Goal: Task Accomplishment & Management: Manage account settings

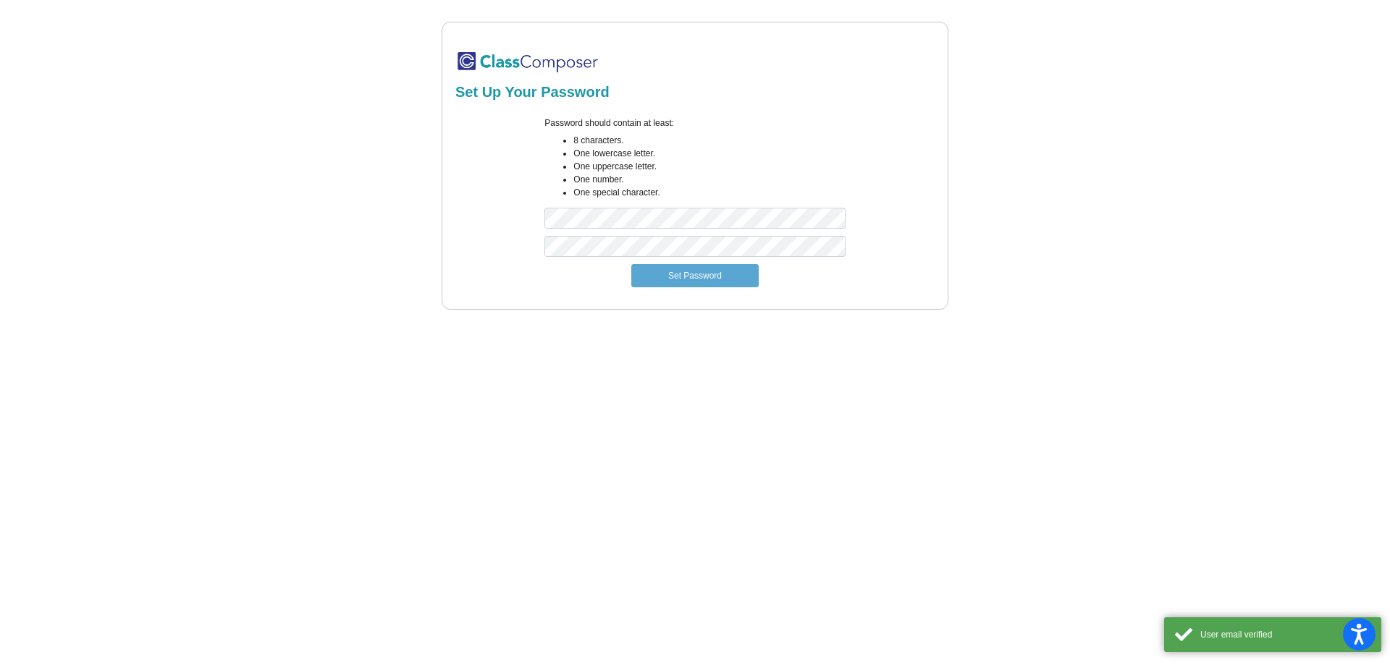
click at [566, 206] on div "Password should contain at least: 8 characters. One lowercase letter. One upper…" at bounding box center [695, 176] width 322 height 119
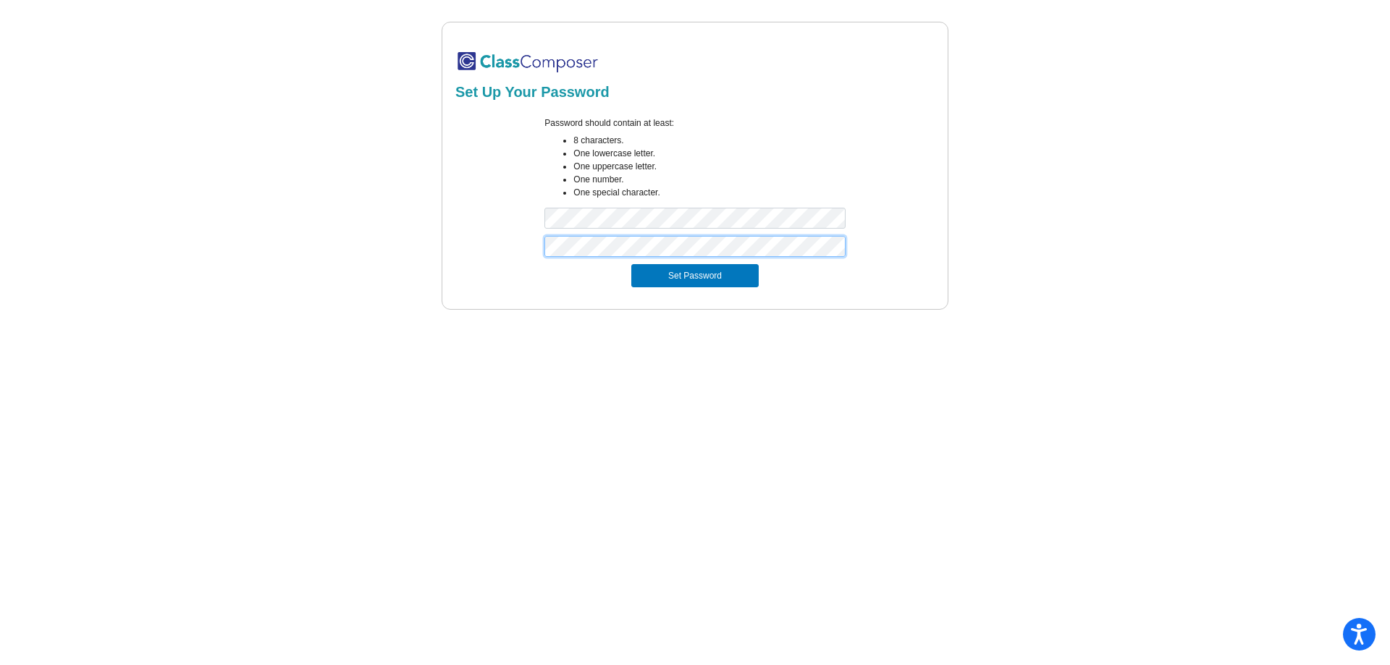
click at [631, 264] on button "Set Password" at bounding box center [694, 275] width 127 height 23
click at [649, 286] on button "Set Password" at bounding box center [694, 275] width 127 height 23
click at [532, 216] on div "Password should contain at least: 8 characters. One lowercase letter. One upper…" at bounding box center [695, 176] width 484 height 119
click at [525, 259] on div at bounding box center [695, 250] width 484 height 28
click at [631, 264] on button "Set Password" at bounding box center [694, 275] width 127 height 23
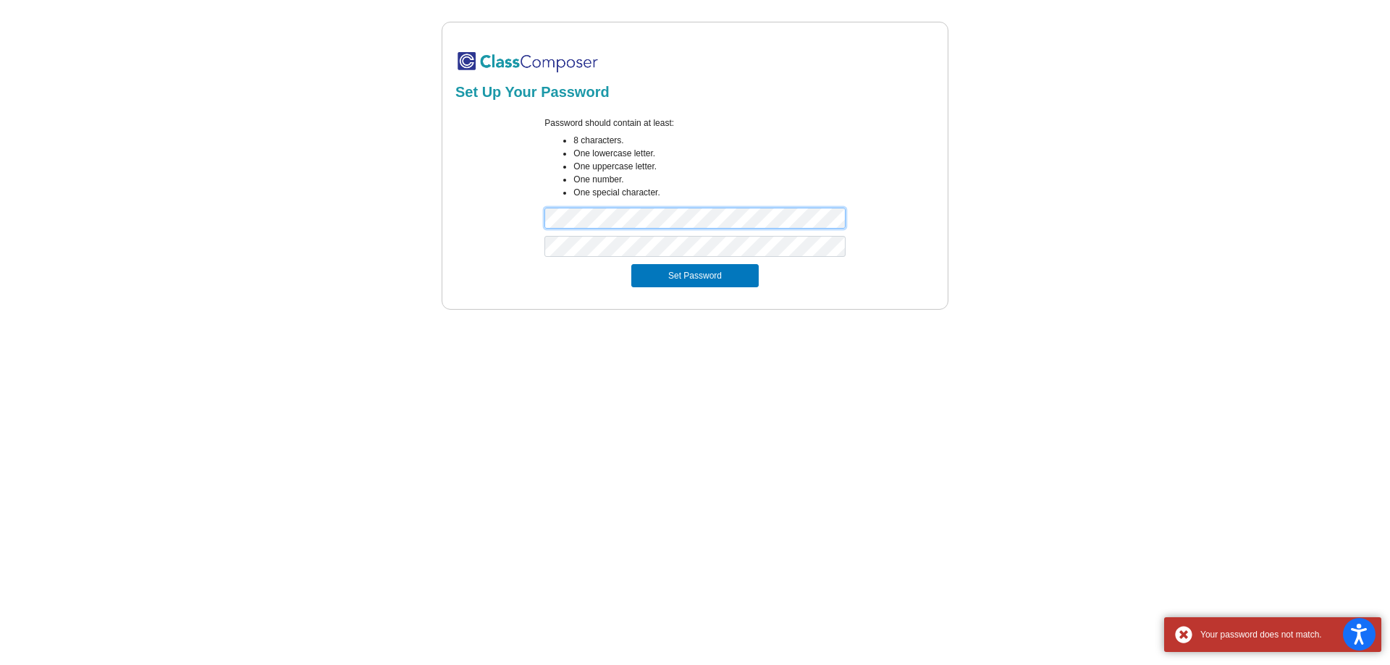
click at [459, 219] on div "Password should contain at least: 8 characters. One lowercase letter. One upper…" at bounding box center [695, 176] width 484 height 119
click at [631, 264] on button "Set Password" at bounding box center [694, 275] width 127 height 23
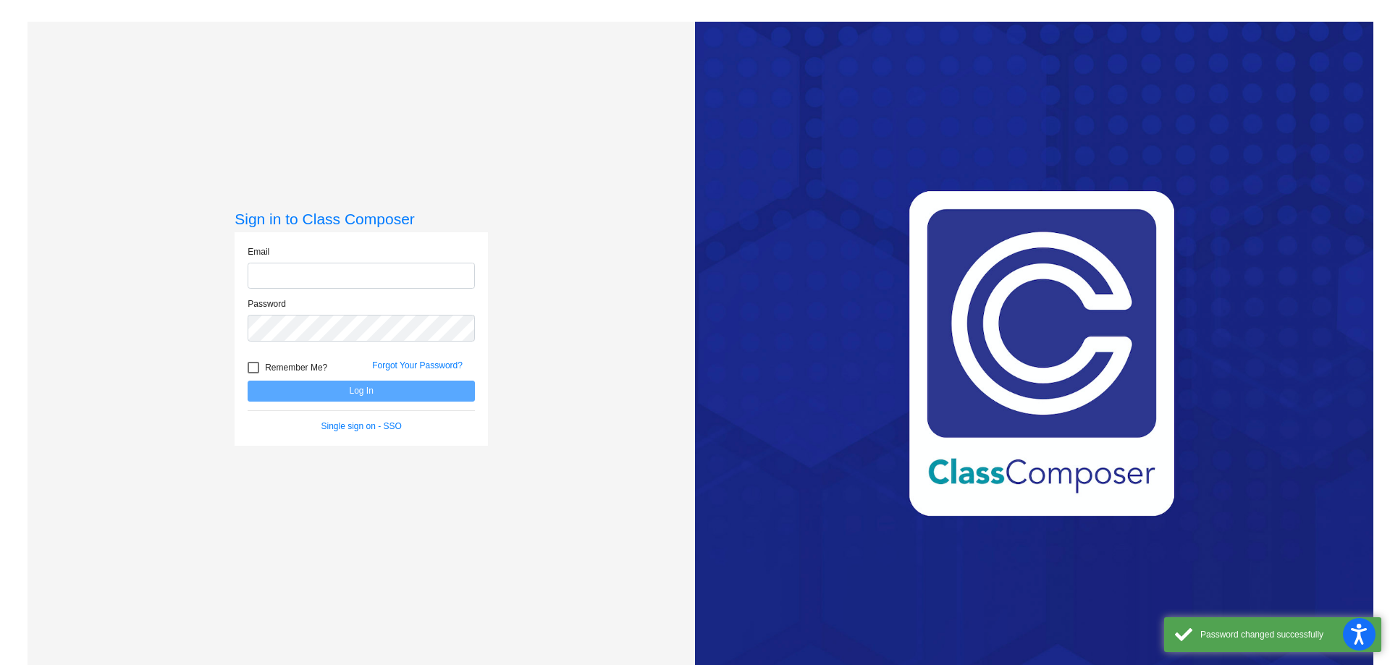
click at [395, 275] on input "email" at bounding box center [361, 276] width 227 height 27
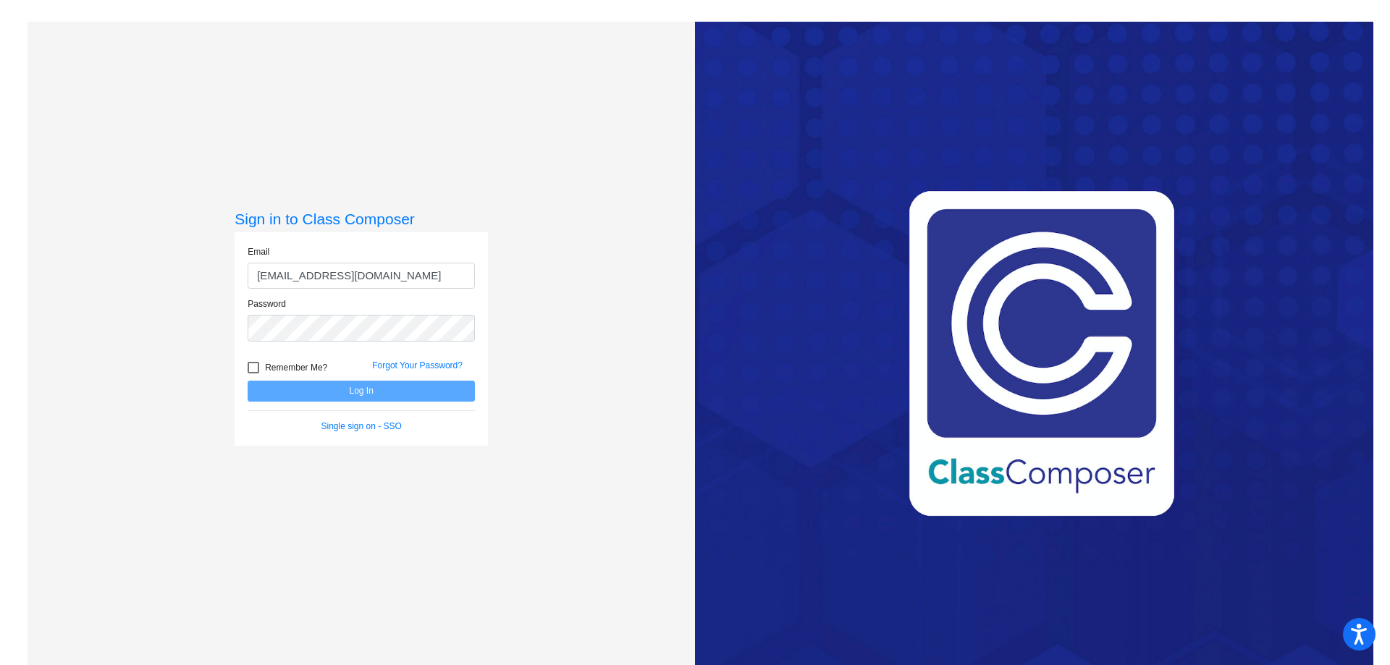
drag, startPoint x: 392, startPoint y: 284, endPoint x: 168, endPoint y: 277, distance: 223.9
click at [168, 279] on div "Sign in to Class Composer Email [EMAIL_ADDRESS][DOMAIN_NAME] Password Remember …" at bounding box center [362, 354] width 668 height 665
type input "j"
type input "[EMAIL_ADDRESS][PERSON_NAME][DOMAIN_NAME]"
click at [248, 381] on button "Log In" at bounding box center [361, 391] width 227 height 21
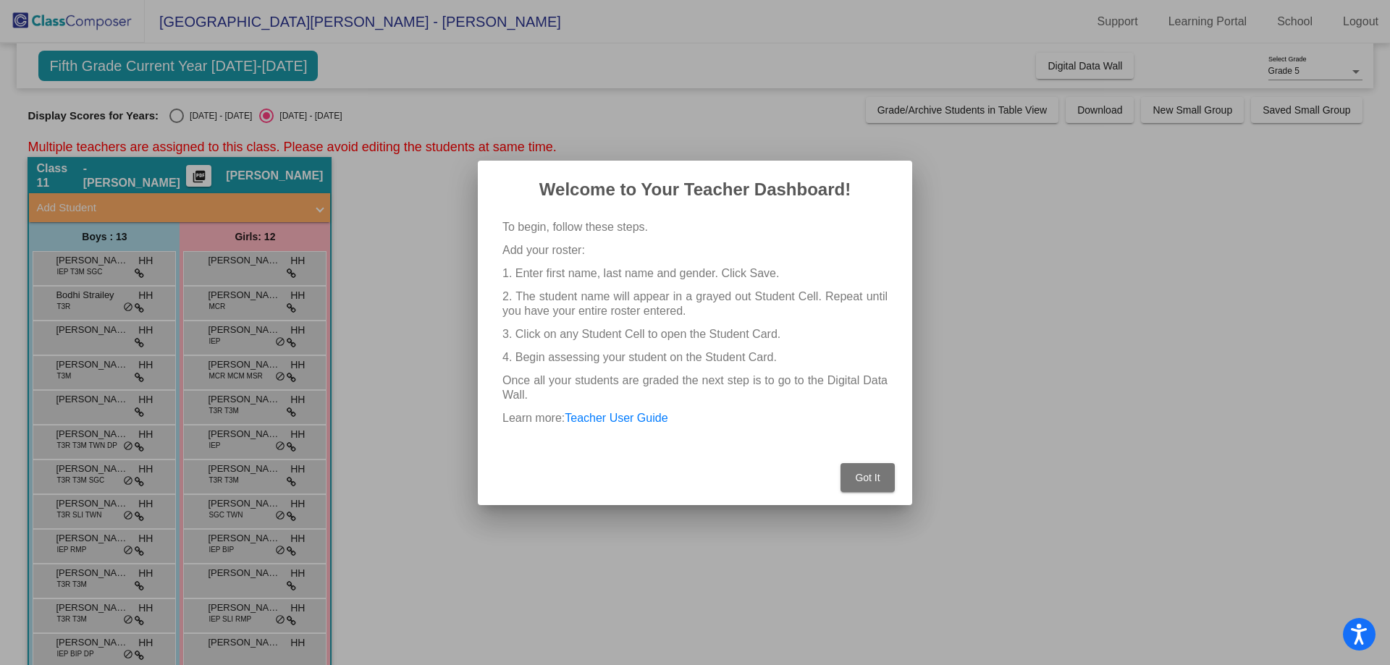
click at [870, 484] on button "Got It" at bounding box center [868, 477] width 54 height 29
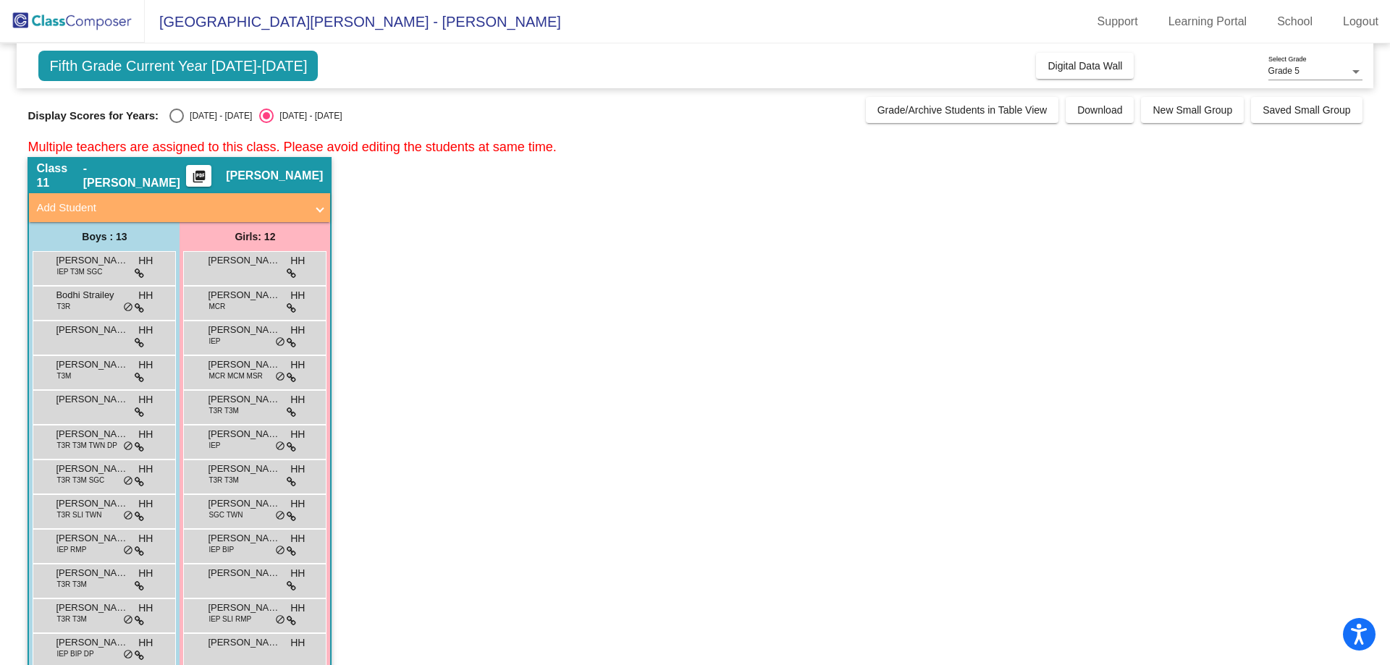
click at [180, 120] on div "Select an option" at bounding box center [176, 116] width 14 height 14
click at [177, 123] on input "[DATE] - [DATE]" at bounding box center [176, 123] width 1 height 1
radio input "true"
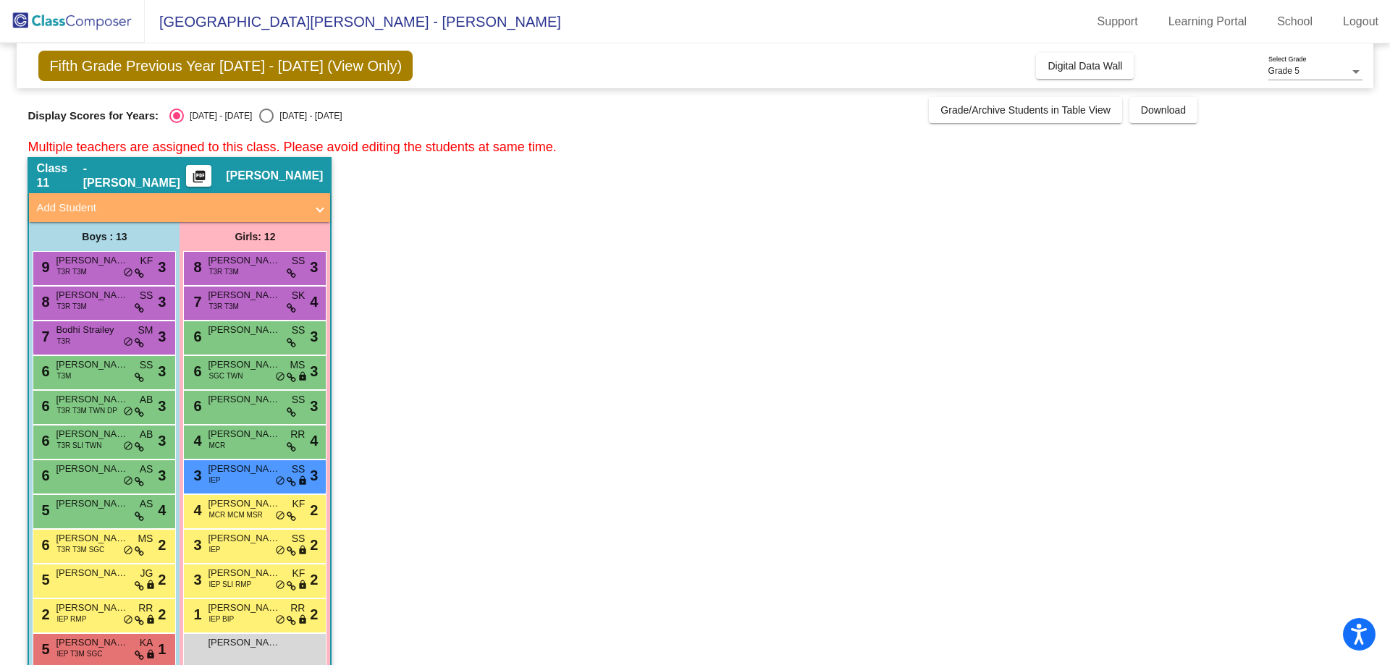
click at [259, 119] on div "Select an option" at bounding box center [266, 116] width 14 height 14
click at [266, 123] on input "[DATE] - [DATE]" at bounding box center [266, 123] width 1 height 1
radio input "true"
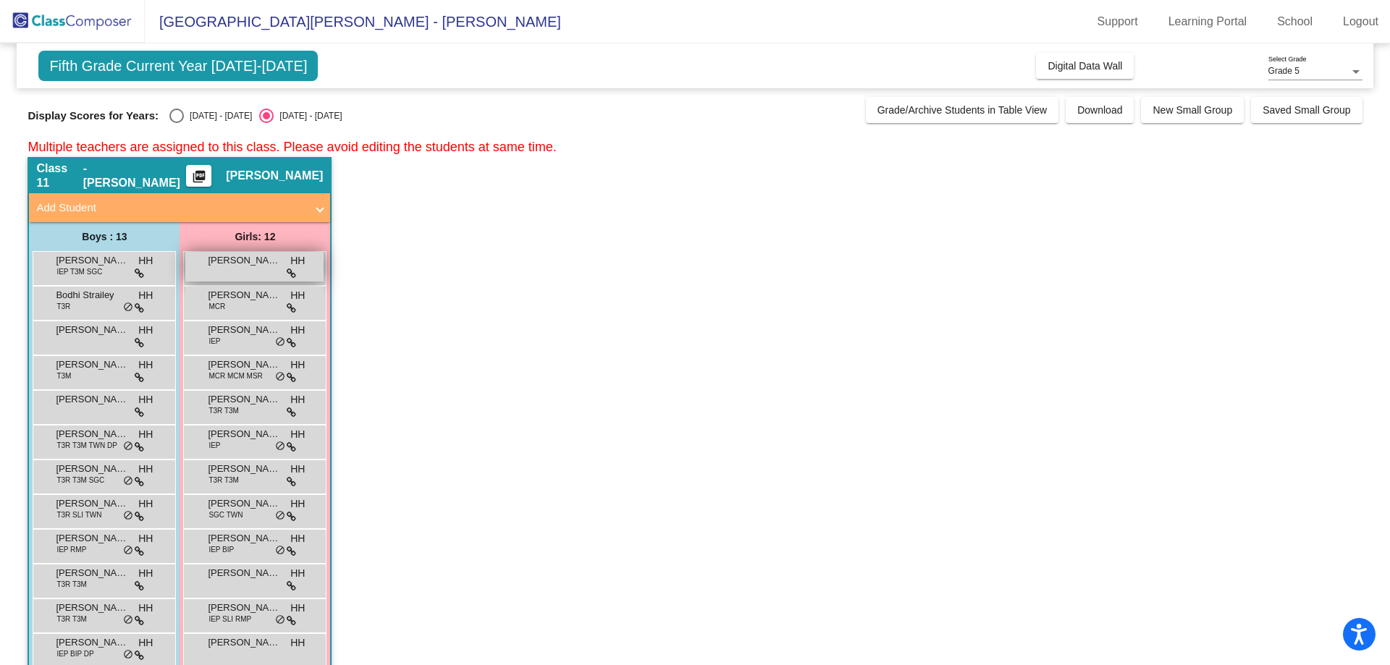
click at [248, 271] on div "Eden [PERSON_NAME] lock do_not_disturb_alt" at bounding box center [254, 267] width 138 height 30
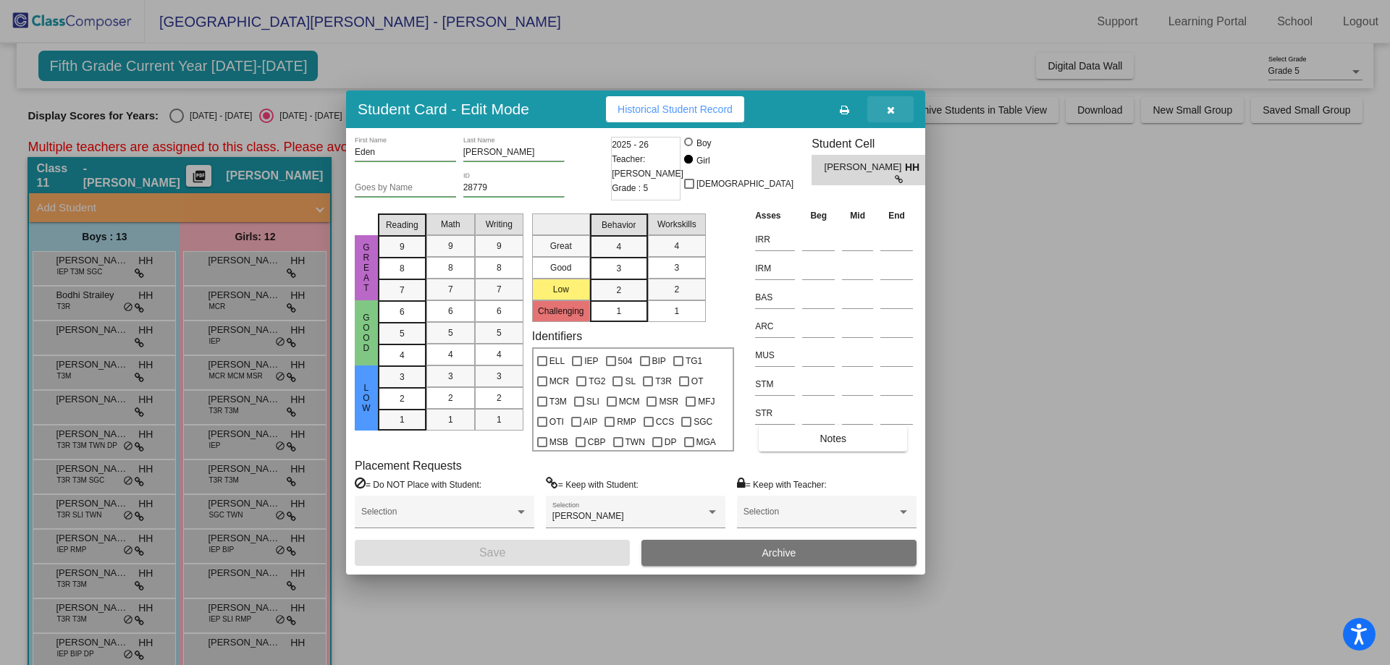
click at [891, 114] on icon "button" at bounding box center [891, 110] width 8 height 10
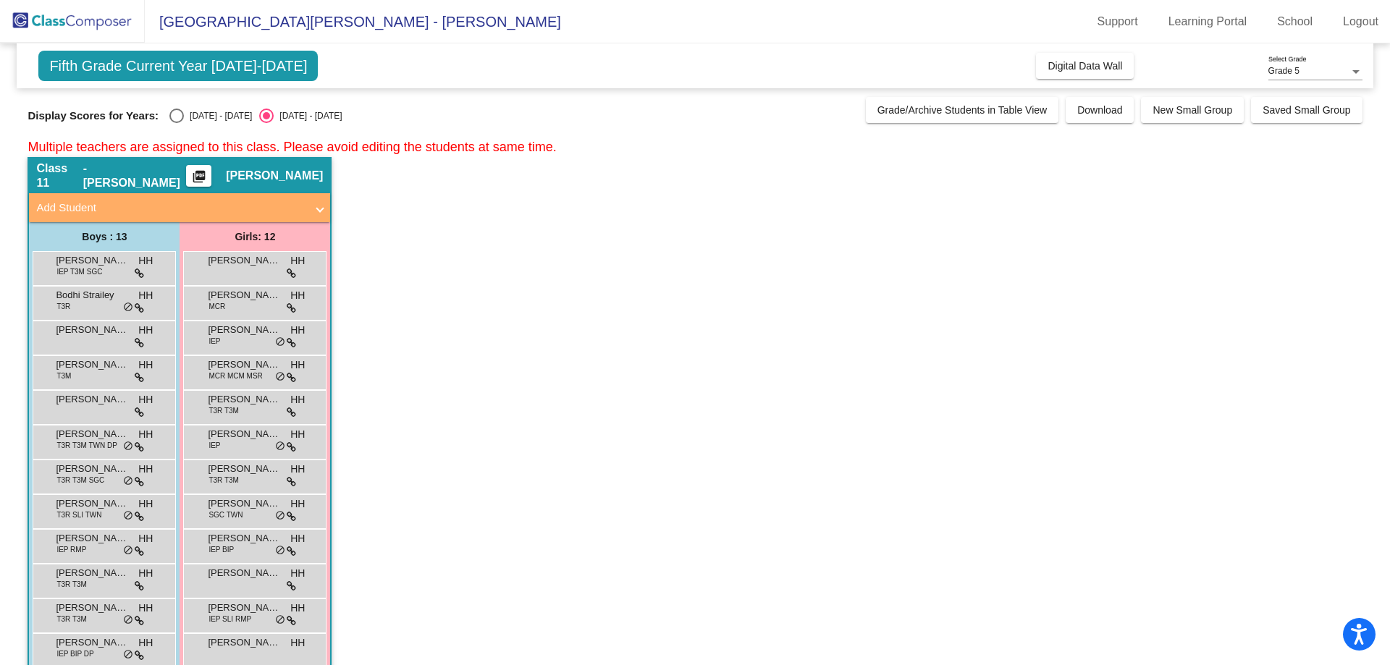
click at [182, 109] on div "Select an option" at bounding box center [176, 116] width 14 height 14
click at [177, 123] on input "[DATE] - [DATE]" at bounding box center [176, 123] width 1 height 1
radio input "true"
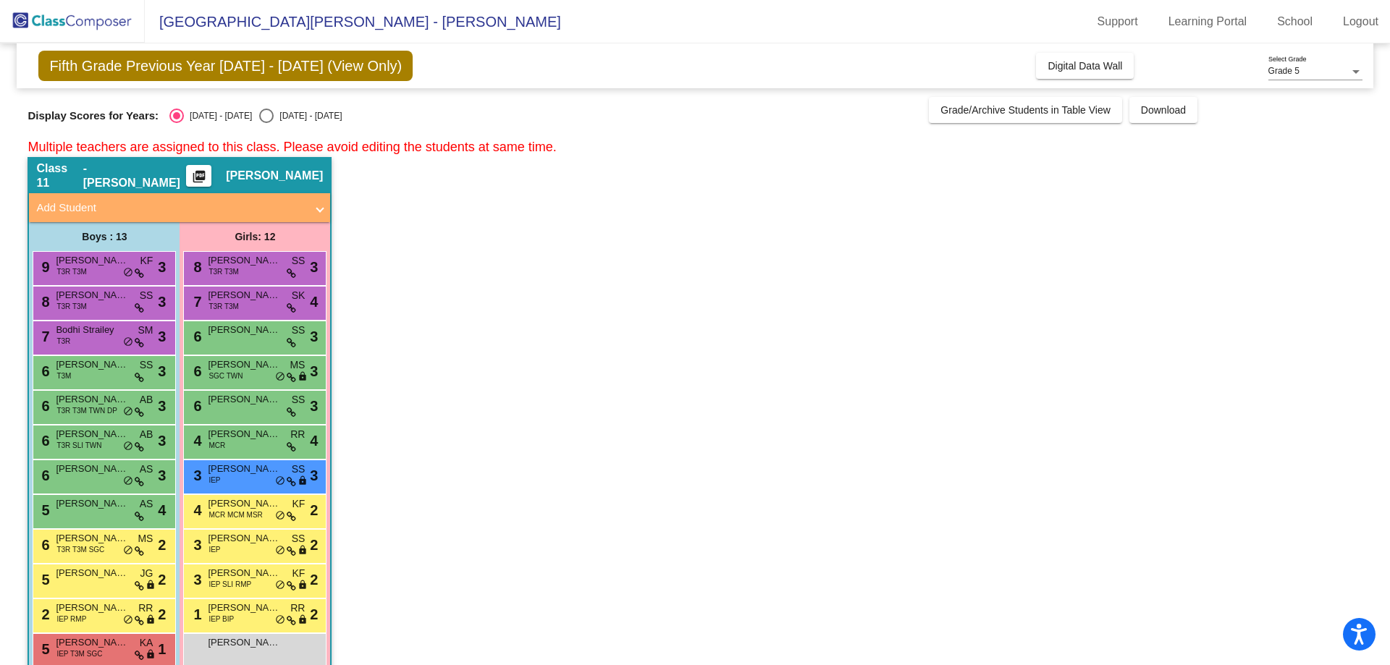
scroll to position [72, 0]
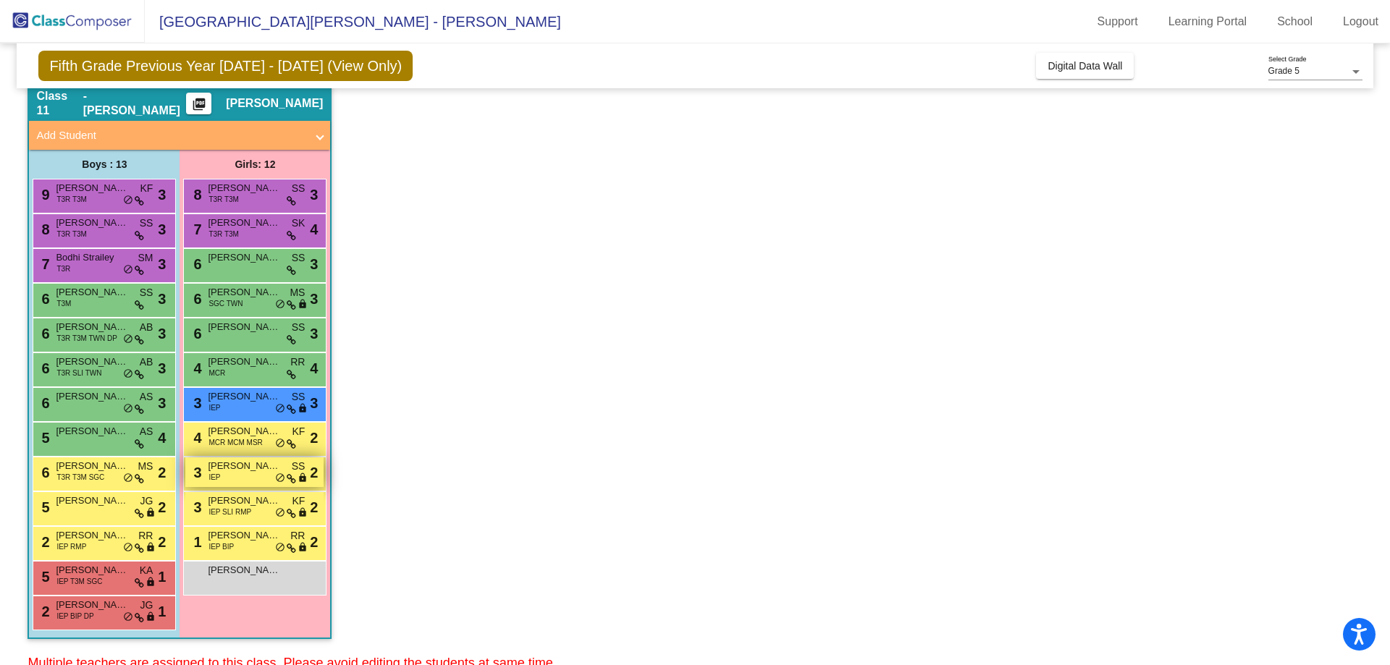
click at [298, 484] on span "lock" at bounding box center [303, 479] width 10 height 12
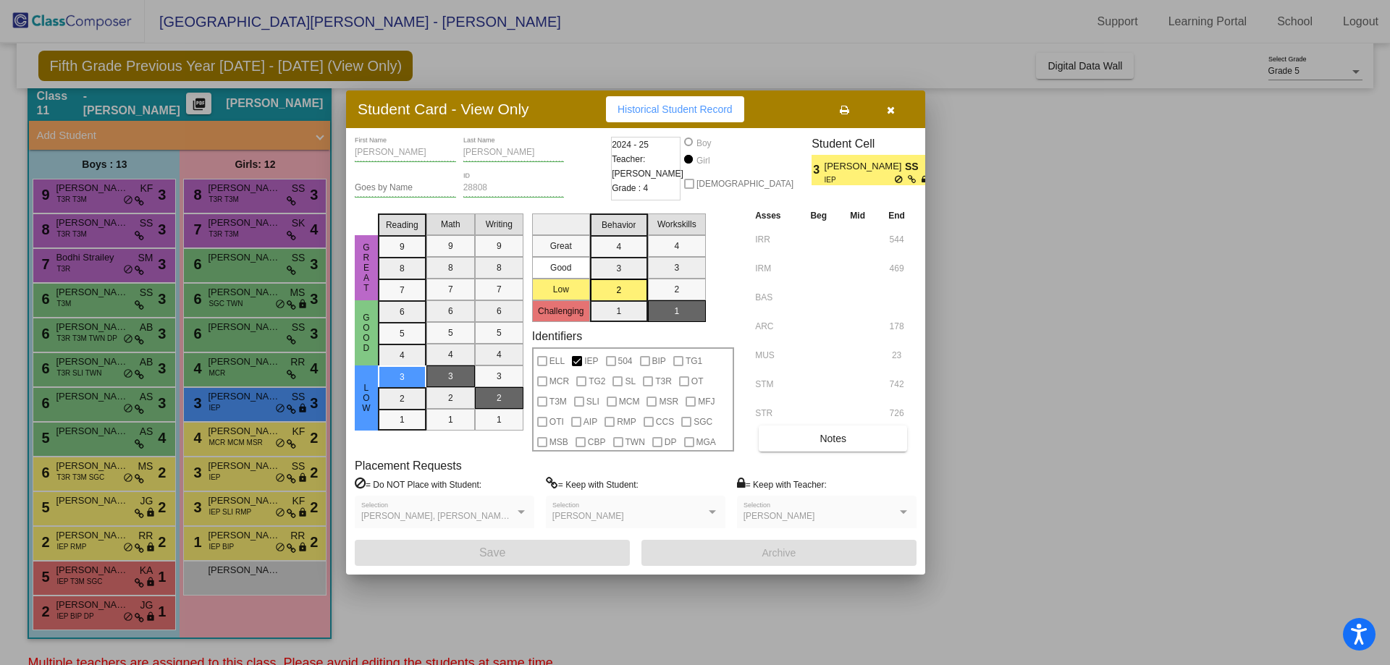
click at [505, 605] on div at bounding box center [695, 332] width 1390 height 665
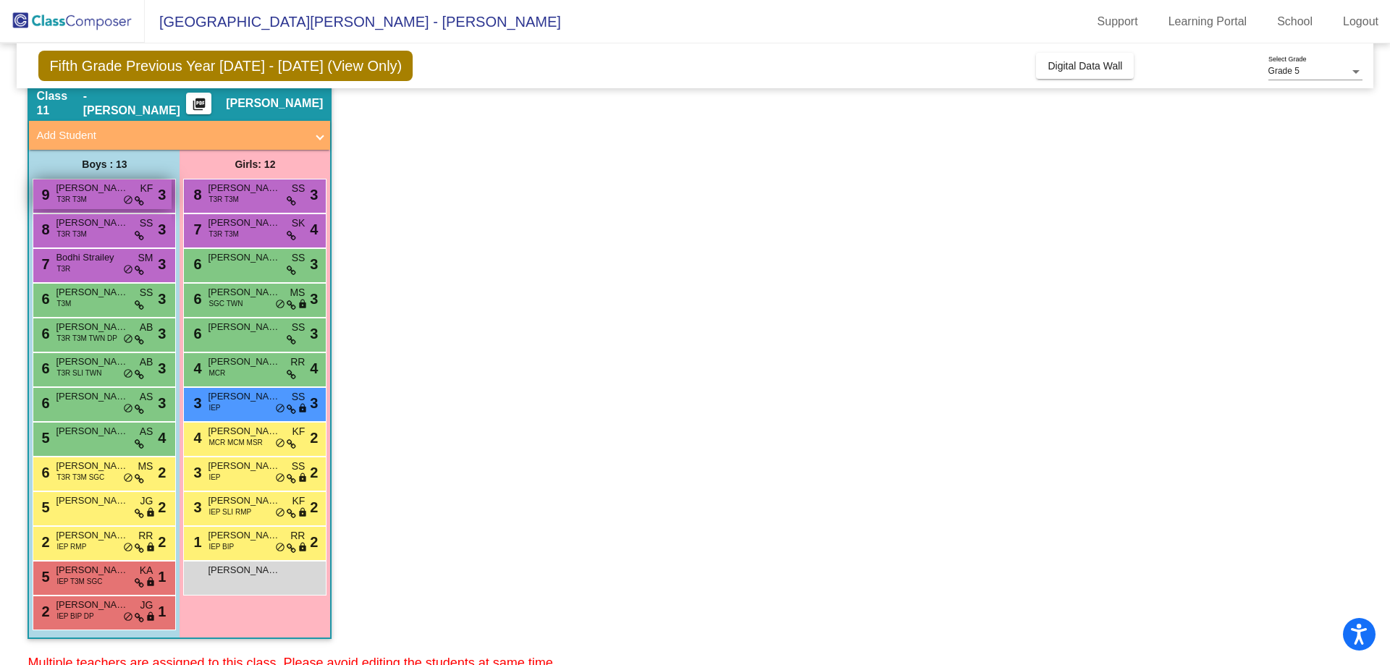
click at [114, 192] on span "[PERSON_NAME]" at bounding box center [92, 188] width 72 height 14
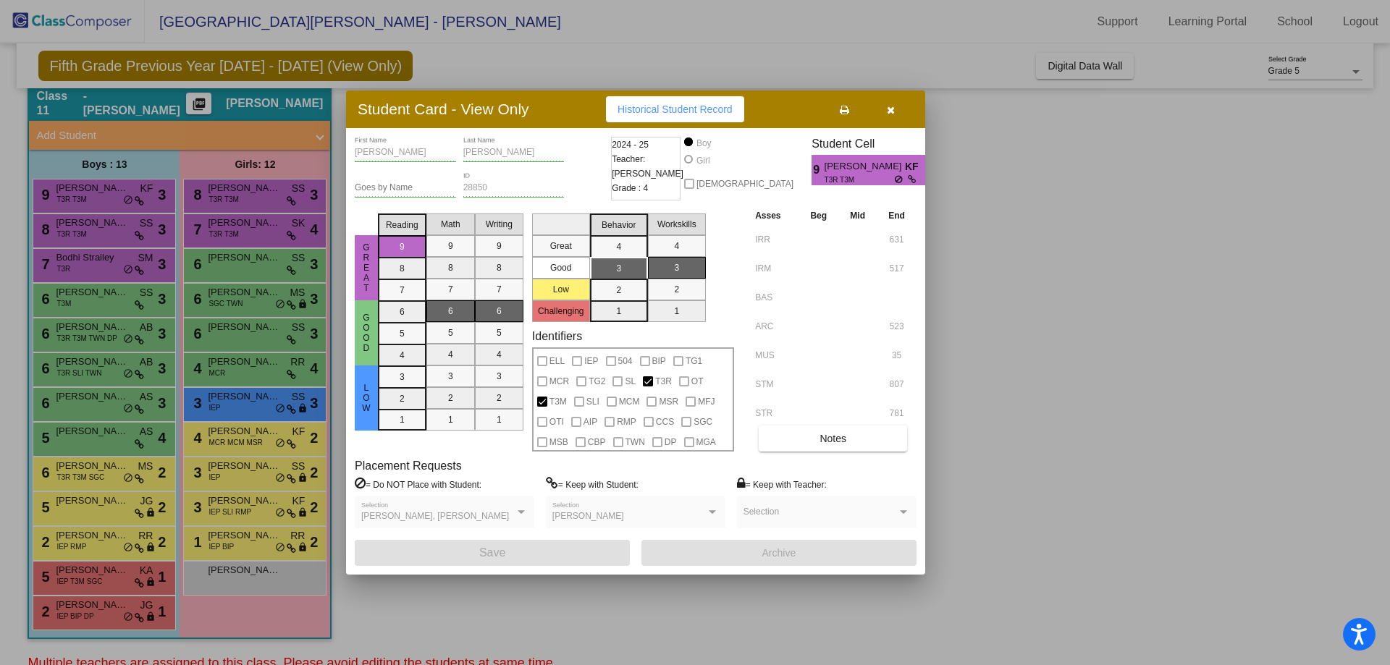
click at [91, 228] on div at bounding box center [695, 332] width 1390 height 665
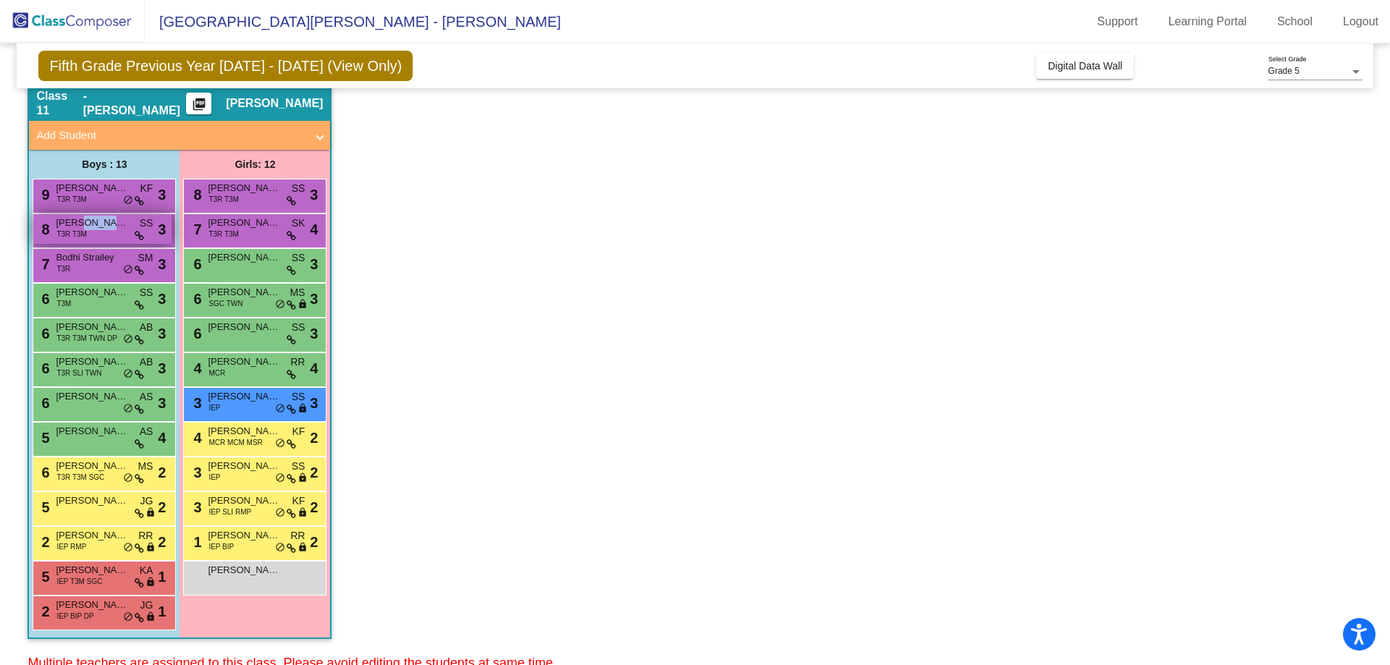
click at [91, 229] on span "[PERSON_NAME]" at bounding box center [92, 223] width 72 height 14
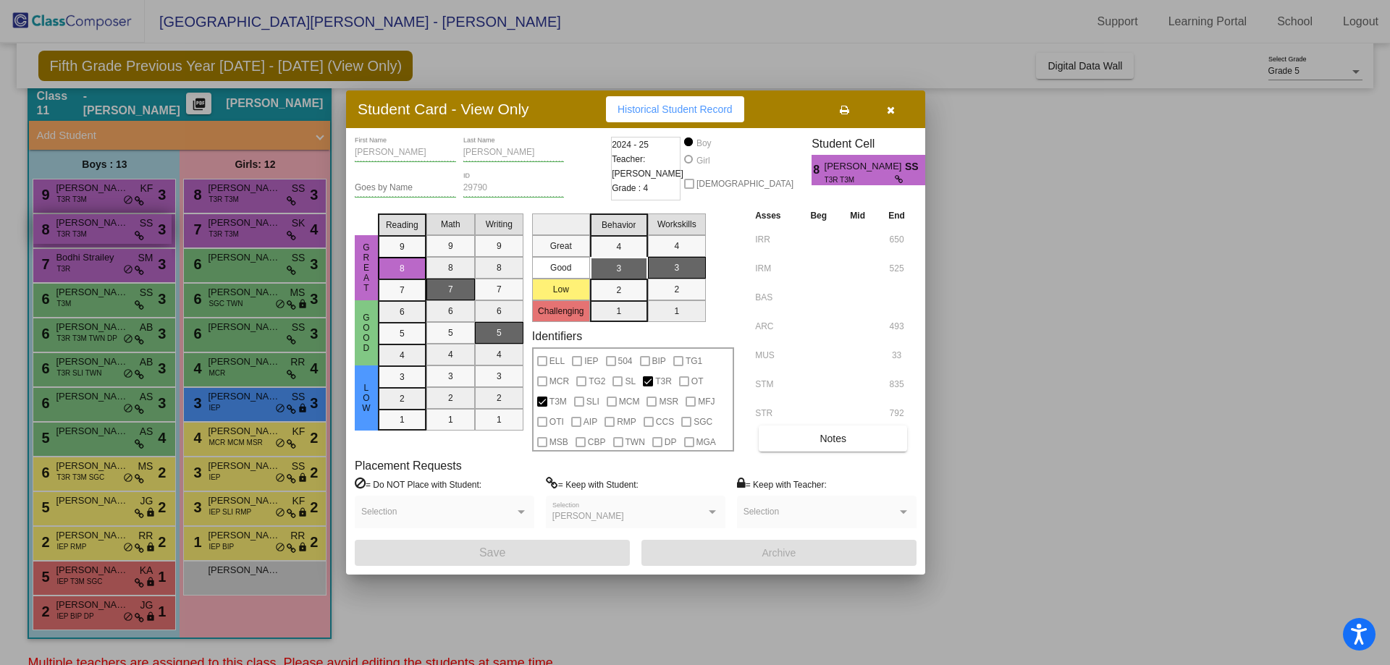
click at [91, 229] on div at bounding box center [695, 332] width 1390 height 665
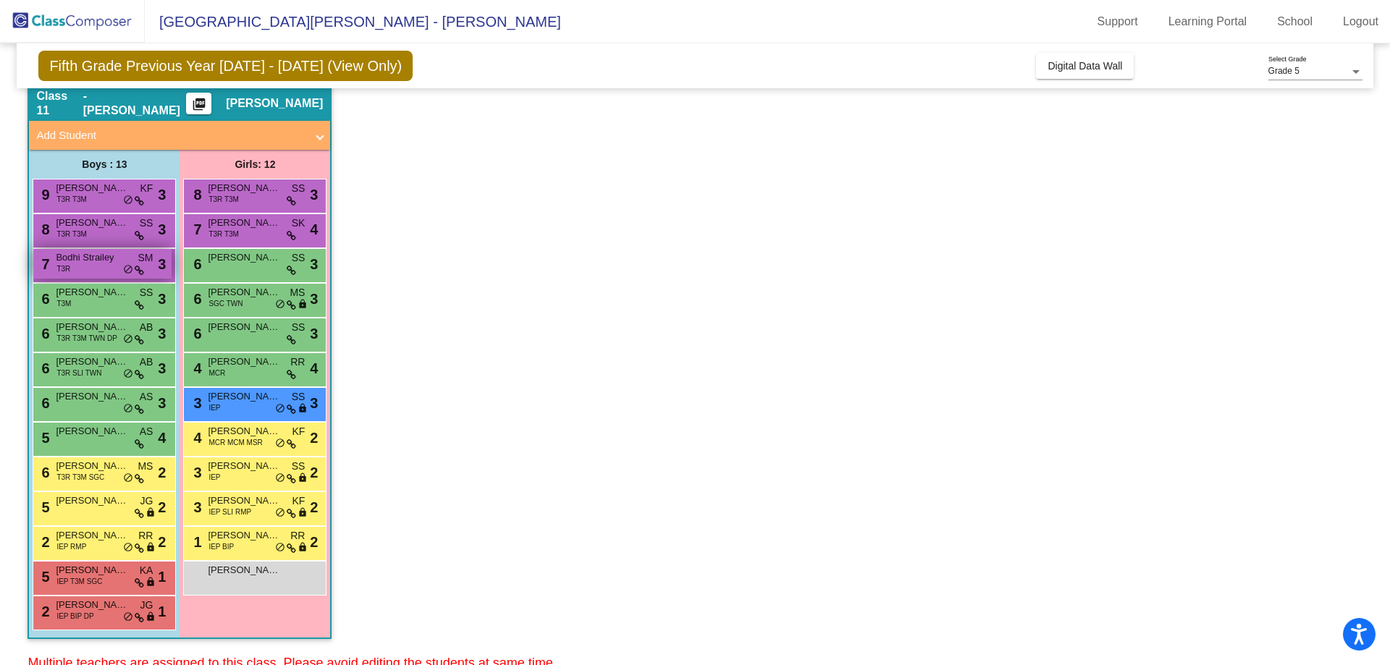
click at [108, 266] on div "7 Bodhi Strailey T3R SM lock do_not_disturb_alt 3" at bounding box center [102, 264] width 138 height 30
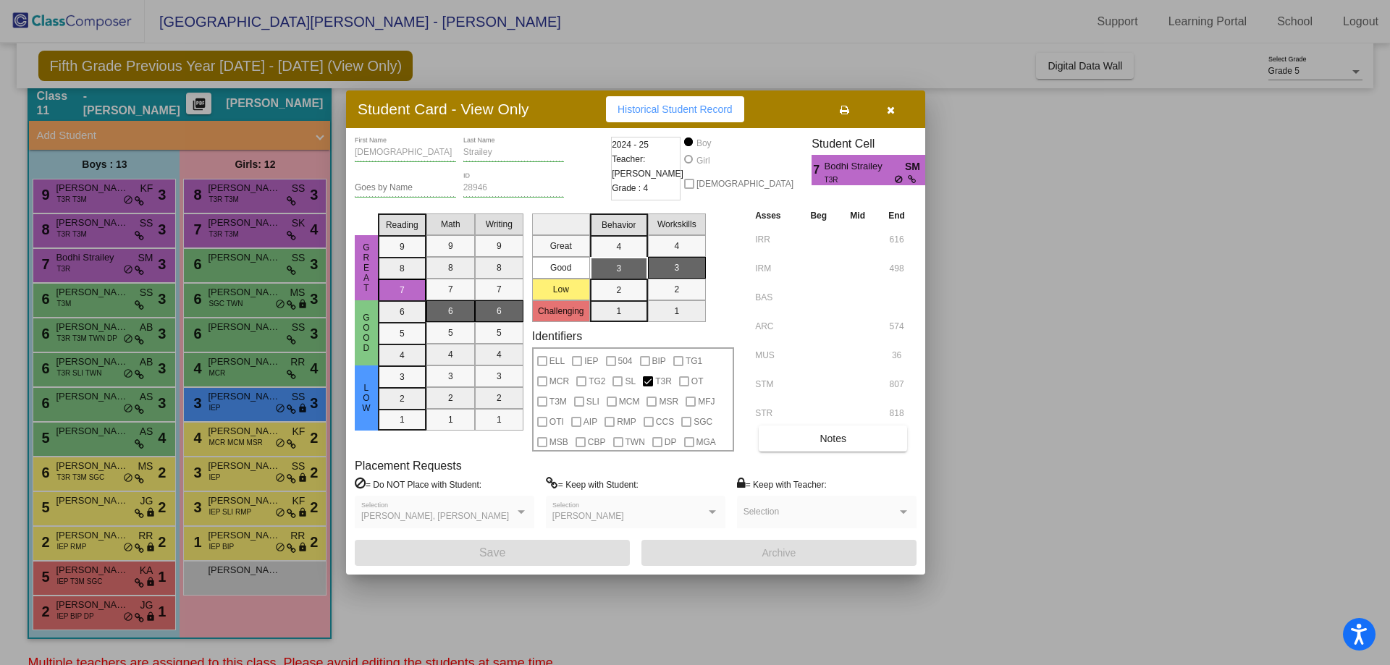
click at [109, 267] on div at bounding box center [695, 332] width 1390 height 665
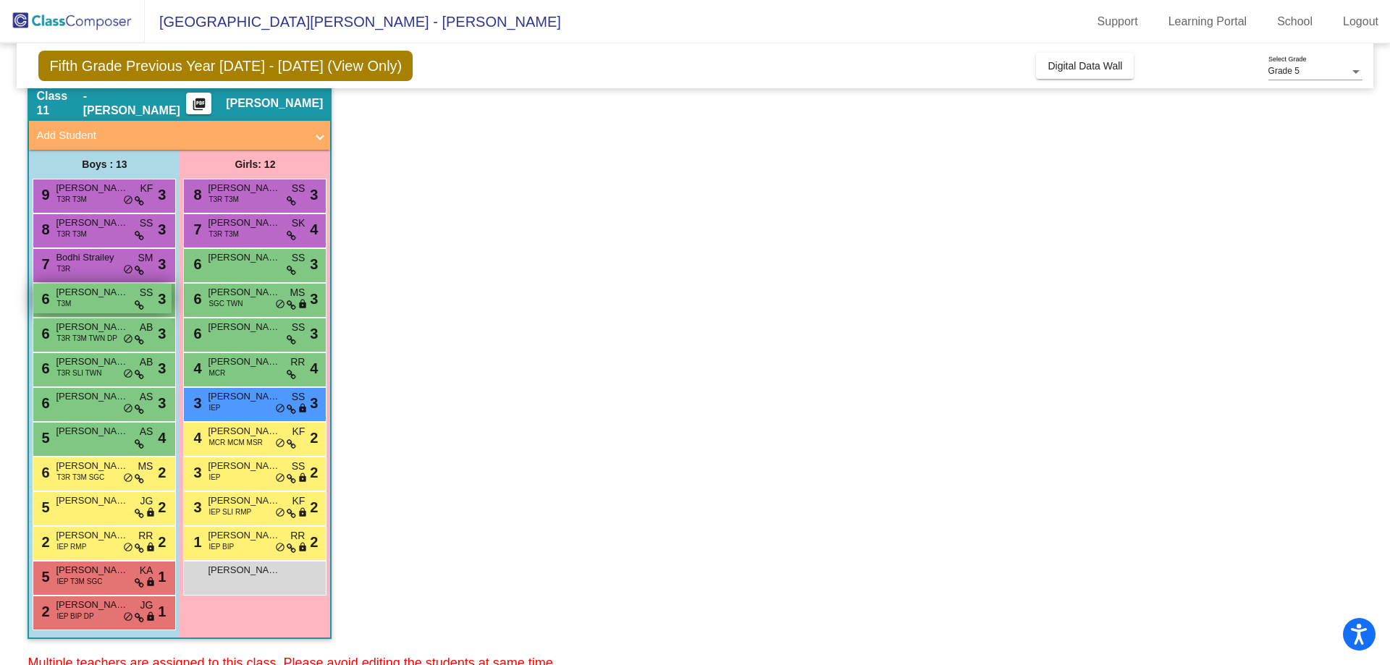
click at [108, 307] on div "6 [PERSON_NAME] T3M SS lock do_not_disturb_alt 3" at bounding box center [102, 299] width 138 height 30
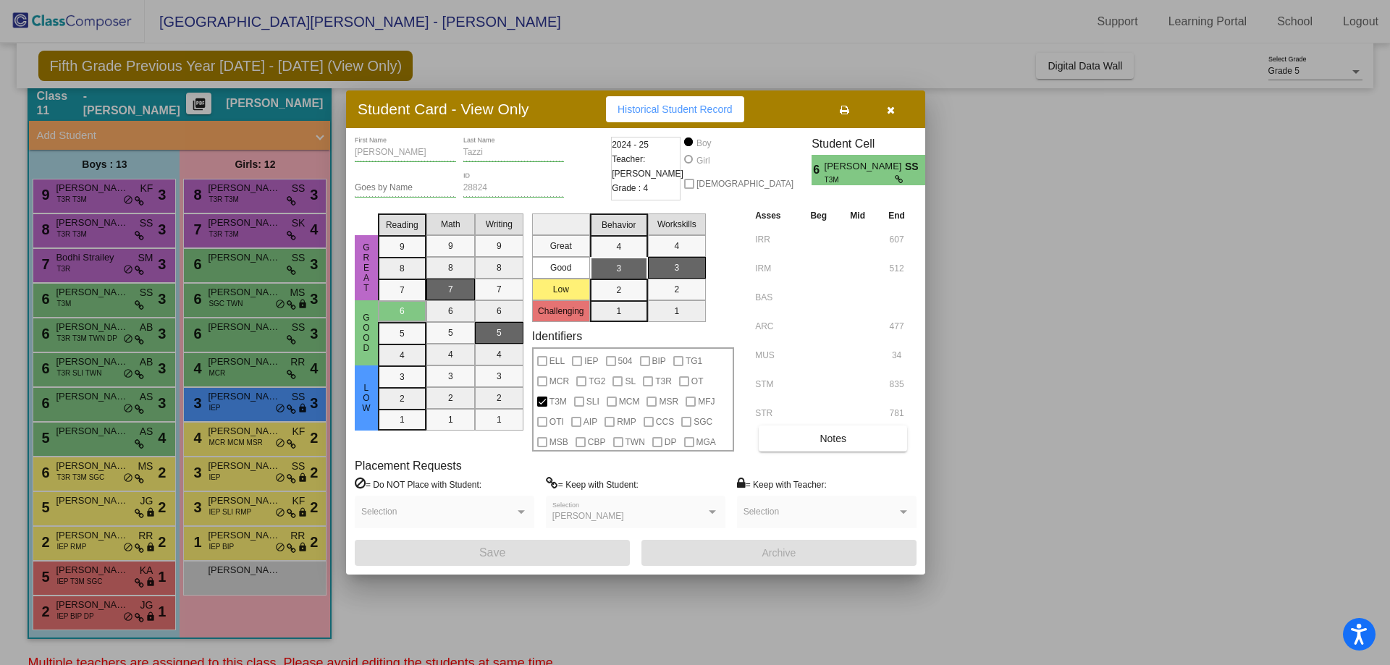
click at [68, 311] on div at bounding box center [695, 332] width 1390 height 665
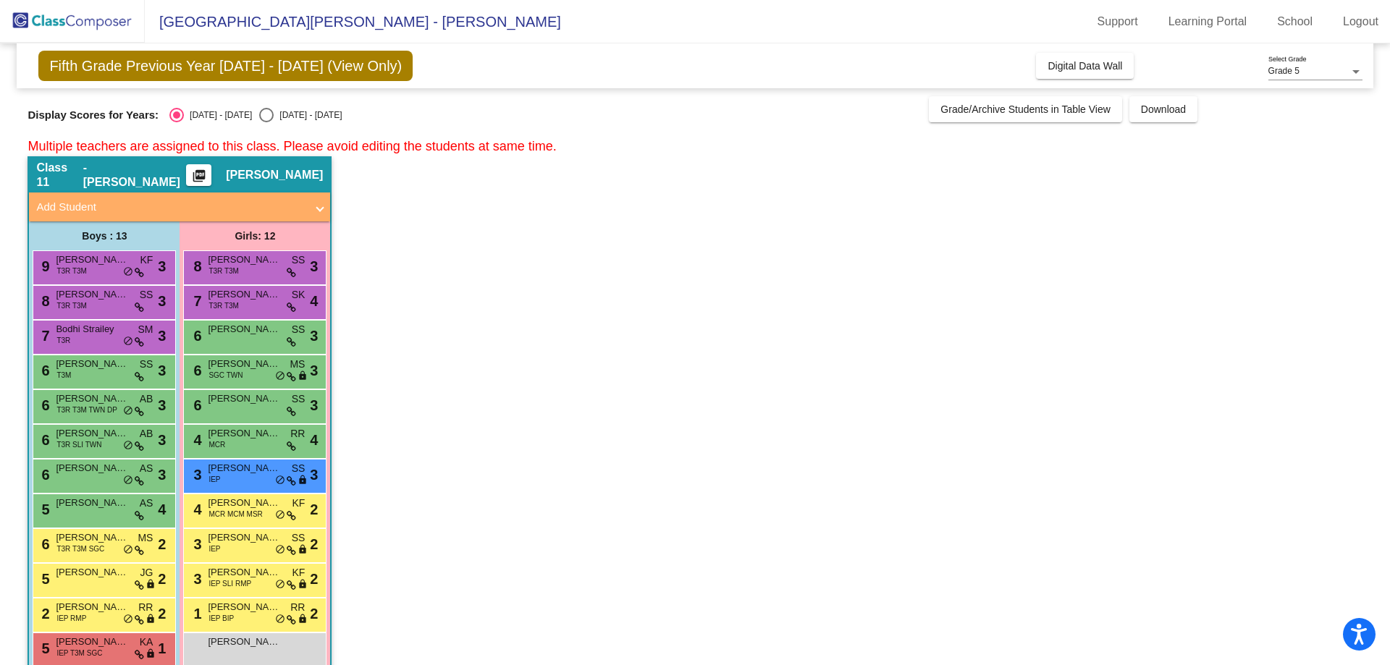
scroll to position [0, 0]
